Goal: Obtain resource: Download file/media

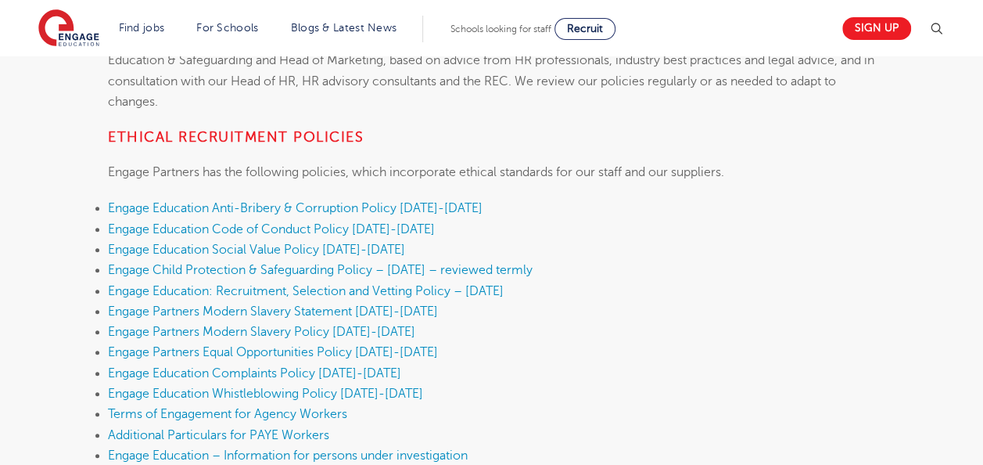
scroll to position [362, 0]
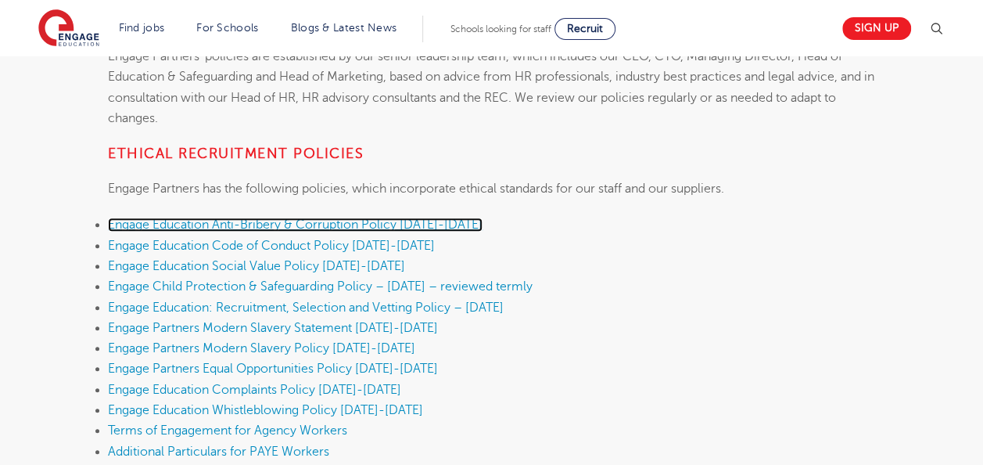
click at [429, 229] on span "Engage Education Anti-Bribery & Corruption Policy [DATE]-[DATE]" at bounding box center [295, 224] width 375 height 14
